Goal: Information Seeking & Learning: Understand process/instructions

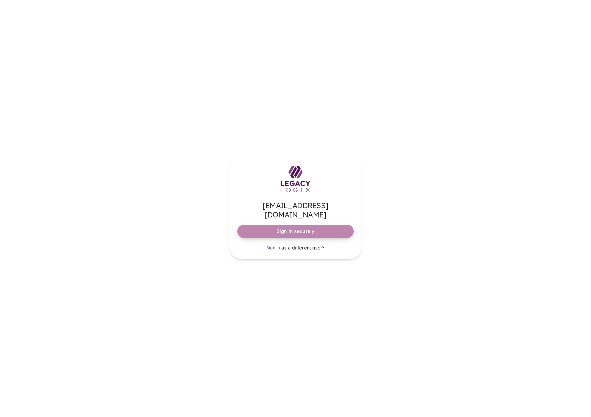
click at [286, 228] on span "Sign in securely" at bounding box center [295, 231] width 38 height 7
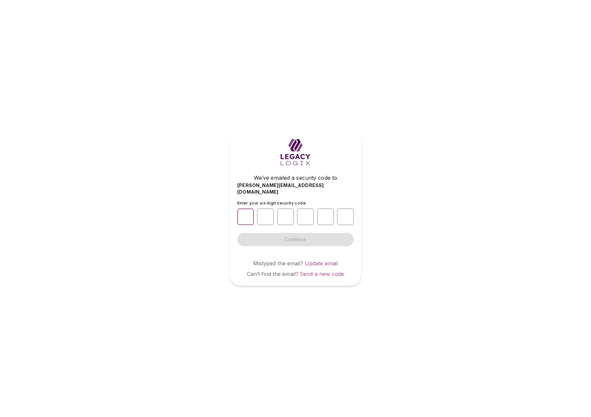
click at [245, 214] on input "number" at bounding box center [245, 216] width 17 height 17
type input "*"
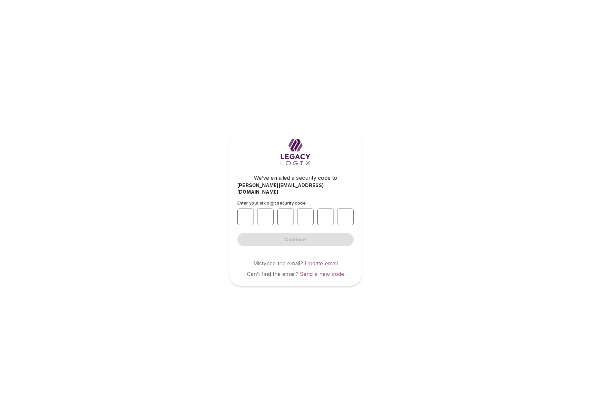
type input "*"
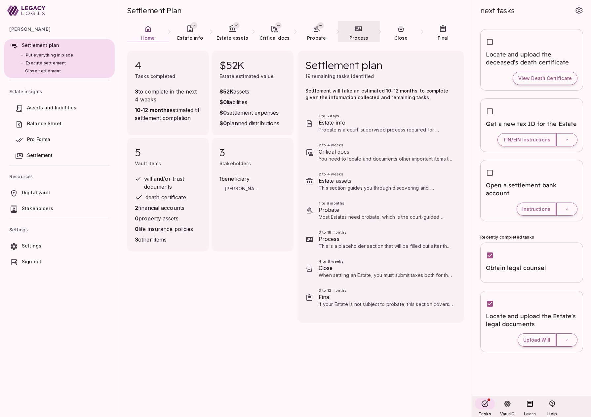
click at [364, 40] on span "Process" at bounding box center [358, 38] width 19 height 6
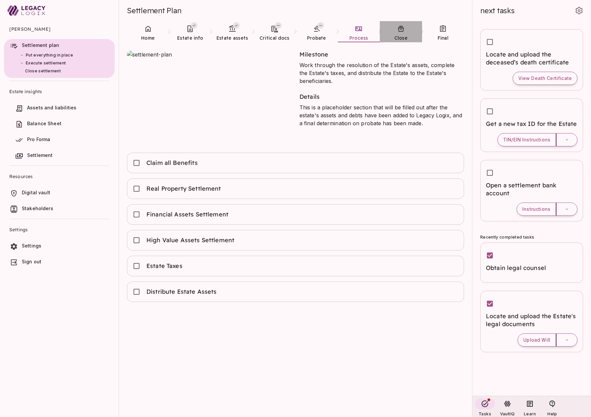
click at [400, 31] on icon at bounding box center [401, 29] width 6 height 6
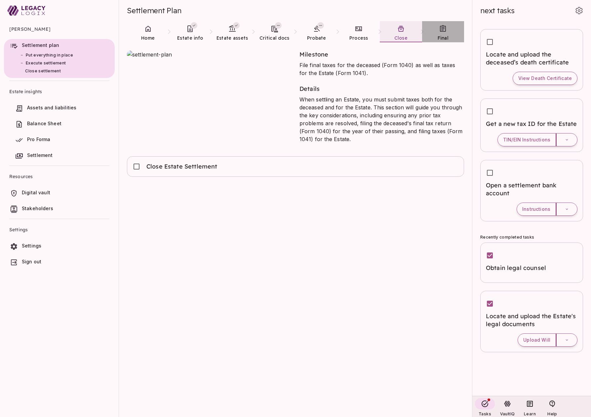
click at [445, 34] on link "Final" at bounding box center [443, 33] width 42 height 24
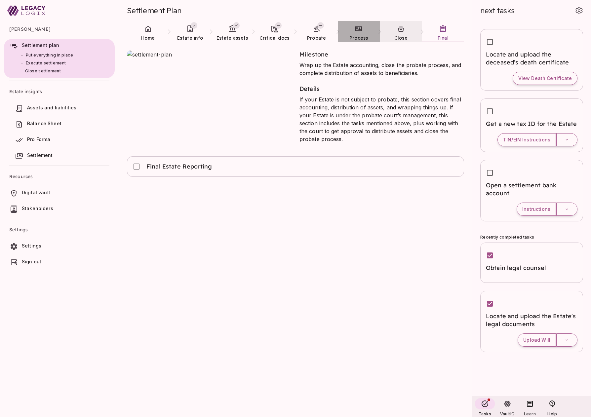
click at [357, 30] on icon at bounding box center [358, 28] width 7 height 5
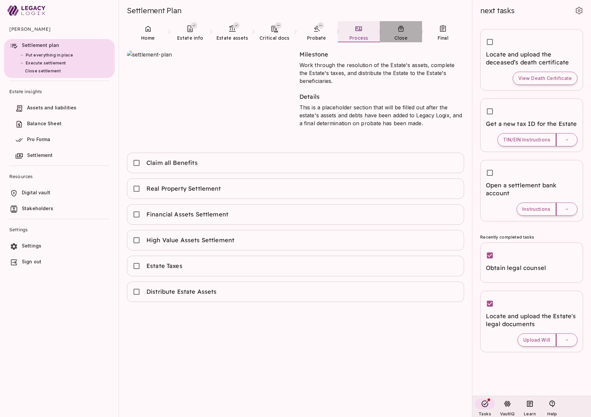
click at [400, 38] on span "Close" at bounding box center [401, 38] width 14 height 6
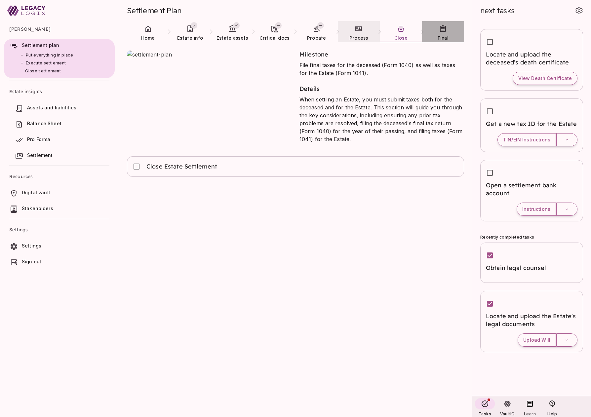
click at [440, 32] on icon at bounding box center [443, 29] width 8 height 8
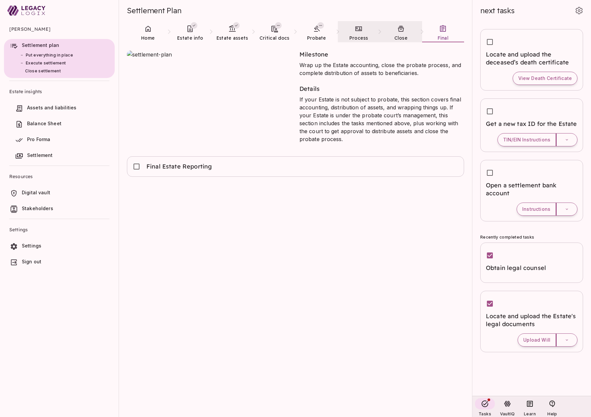
click at [403, 34] on link "Close" at bounding box center [400, 33] width 42 height 24
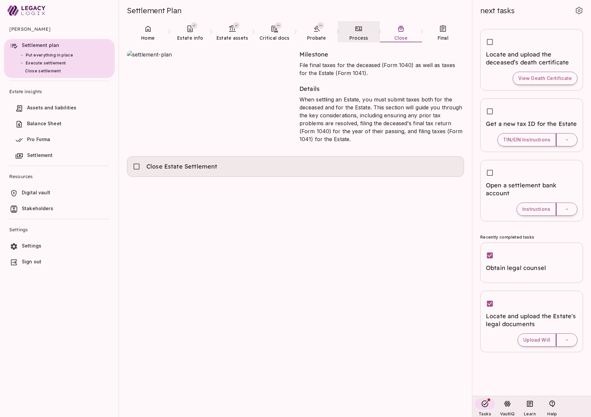
click at [248, 168] on div "Close Estate Settlement" at bounding box center [295, 166] width 326 height 15
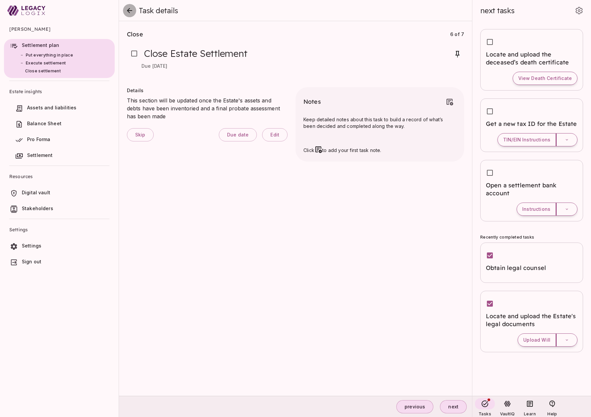
click at [130, 11] on icon "close" at bounding box center [130, 11] width 8 height 8
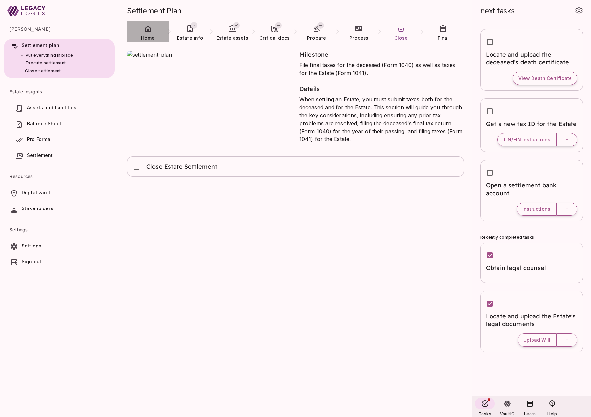
click at [149, 34] on link "Home" at bounding box center [148, 33] width 42 height 24
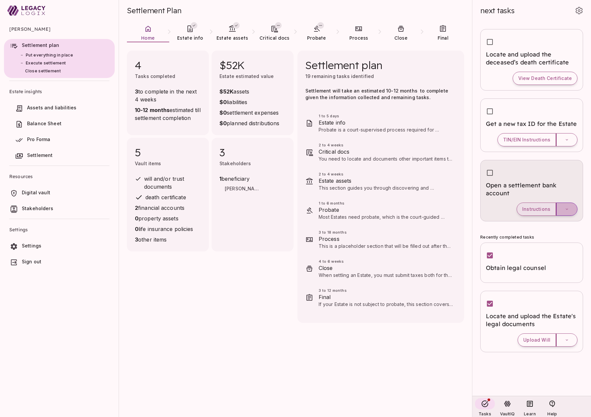
click at [565, 209] on icon "button" at bounding box center [566, 208] width 2 height 1
click at [541, 230] on span "Instructions" at bounding box center [547, 228] width 49 height 8
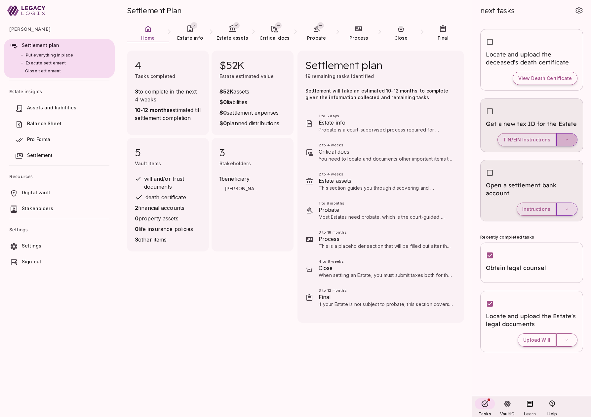
click at [567, 140] on icon "button" at bounding box center [566, 139] width 5 height 5
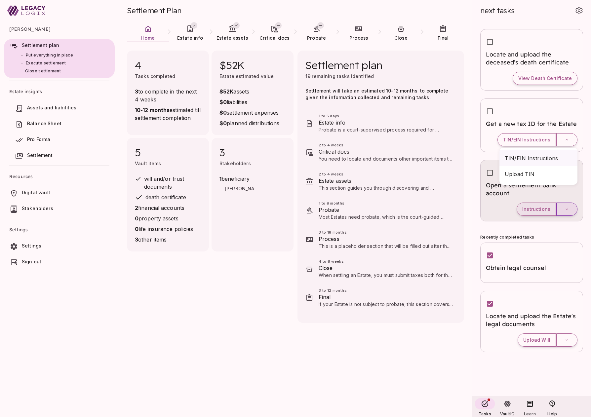
click at [540, 159] on span "TIN/EIN Instructions" at bounding box center [537, 158] width 67 height 8
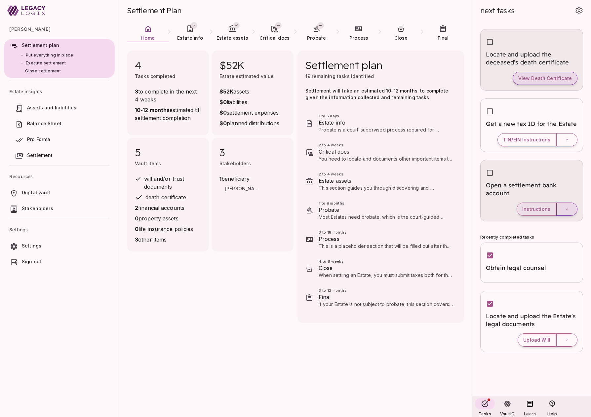
click at [536, 80] on span "View Death Certificate" at bounding box center [545, 78] width 54 height 6
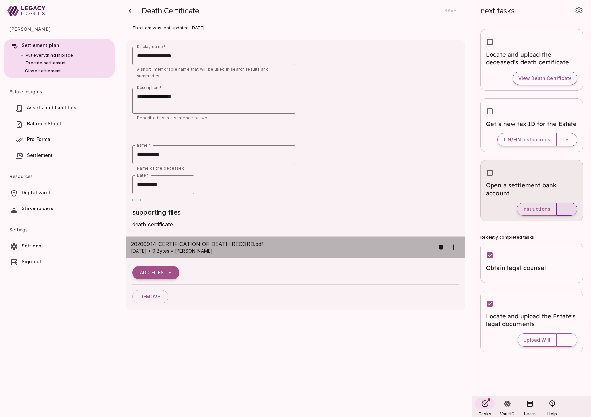
click at [212, 240] on span "20200914_CERTIFICATION OF DEATH RECORD.pdf" at bounding box center [283, 244] width 304 height 8
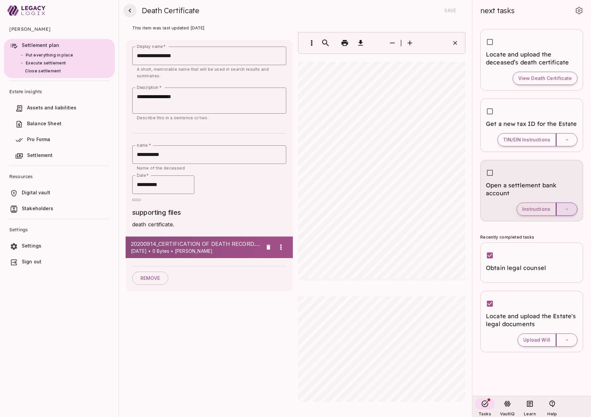
click at [130, 11] on icon "button" at bounding box center [130, 11] width 8 height 8
